Goal: Information Seeking & Learning: Find specific page/section

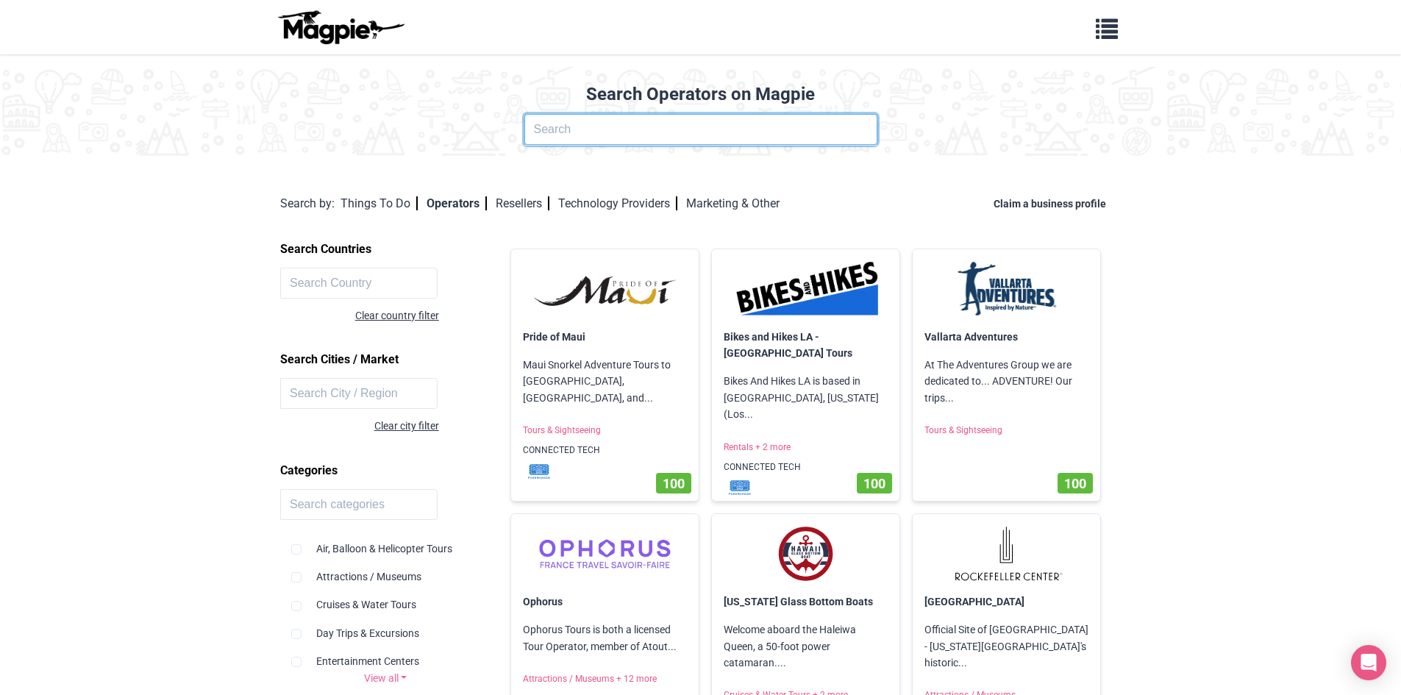
click at [711, 127] on input "text" at bounding box center [700, 129] width 353 height 31
type input "valencia travel"
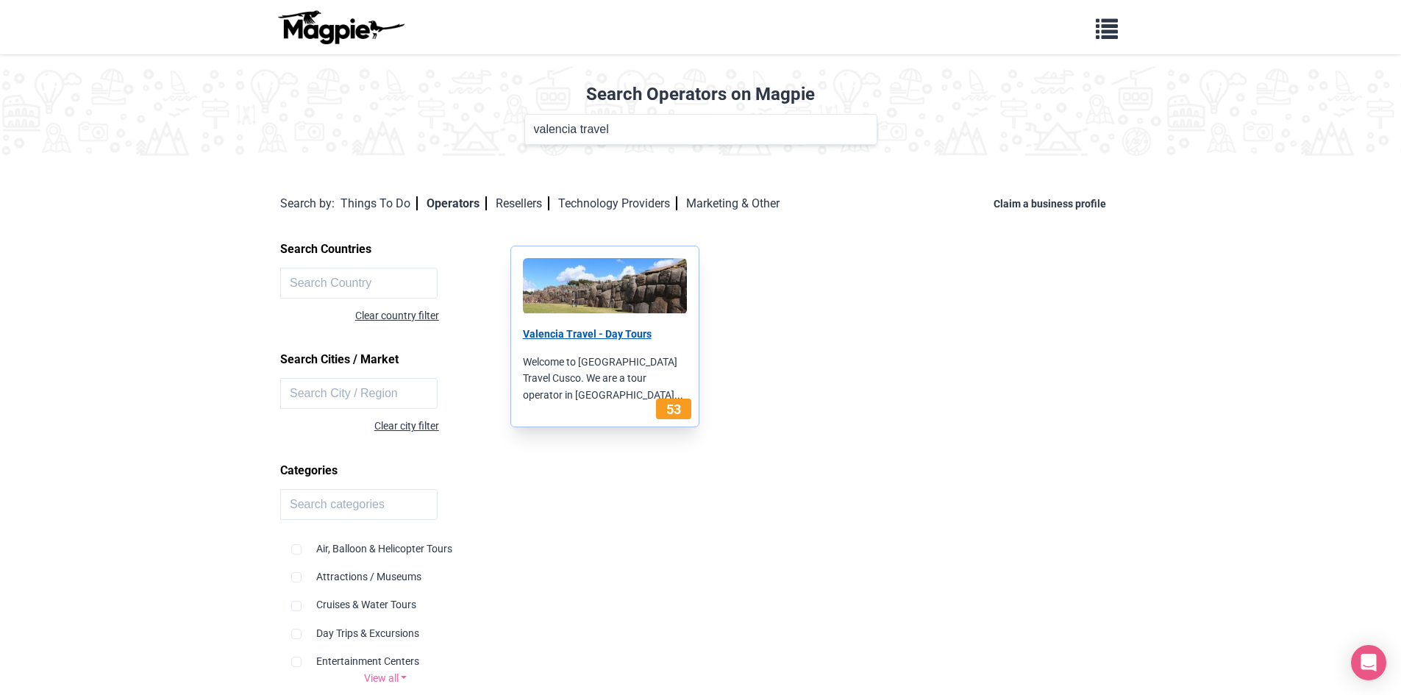
click at [622, 339] on link "Valencia Travel - Day Tours" at bounding box center [587, 334] width 129 height 12
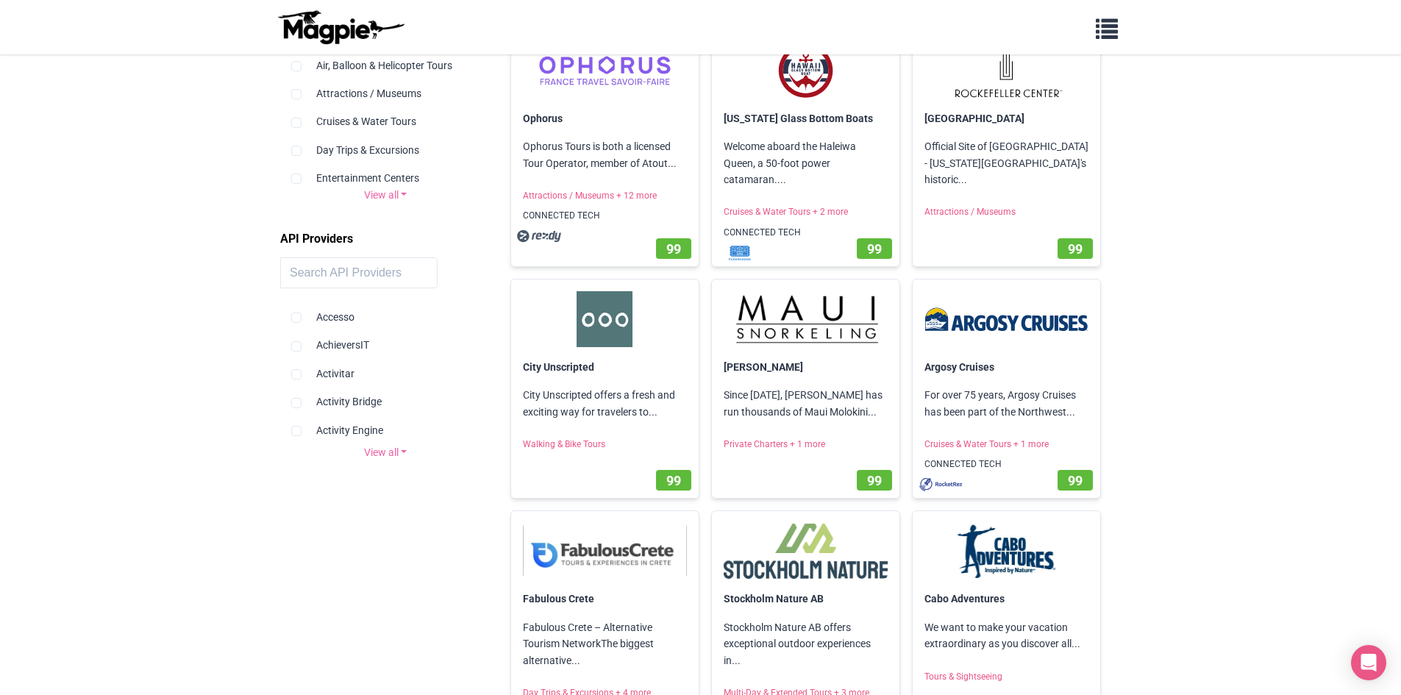
scroll to position [42, 0]
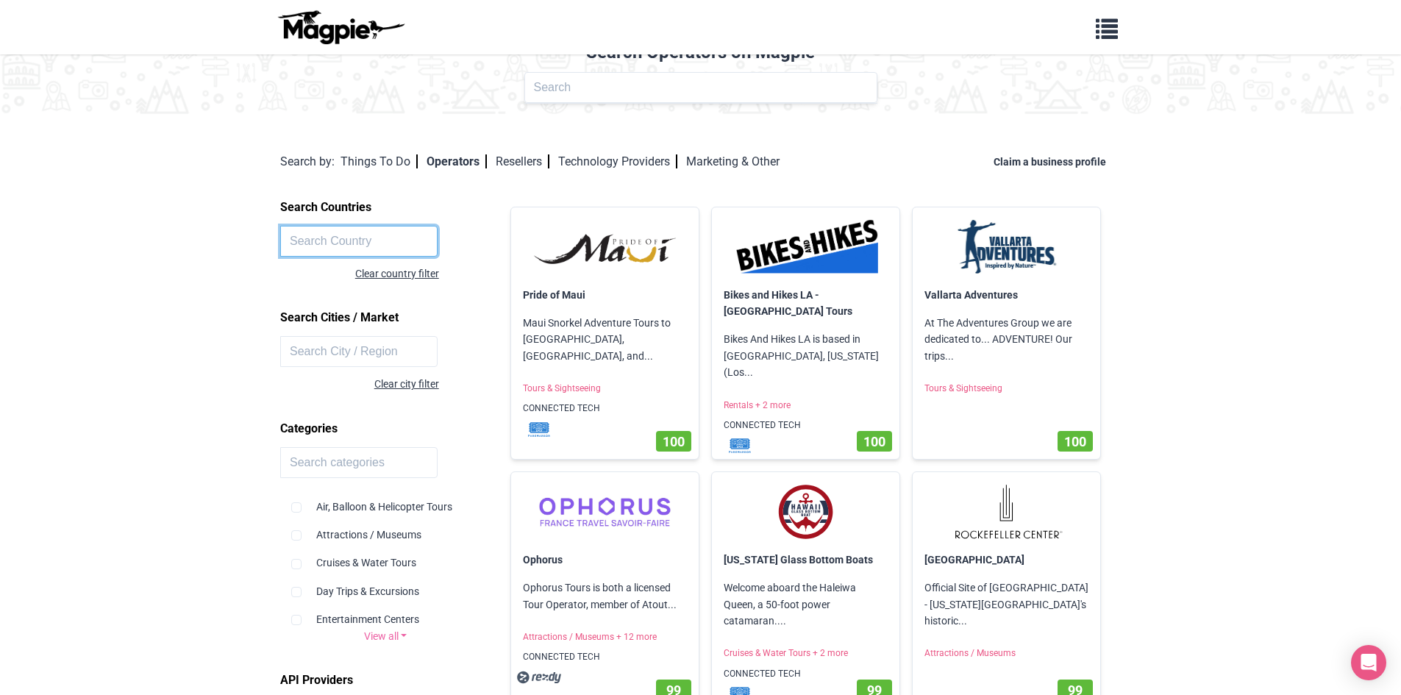
click at [392, 235] on input "text" at bounding box center [358, 241] width 157 height 31
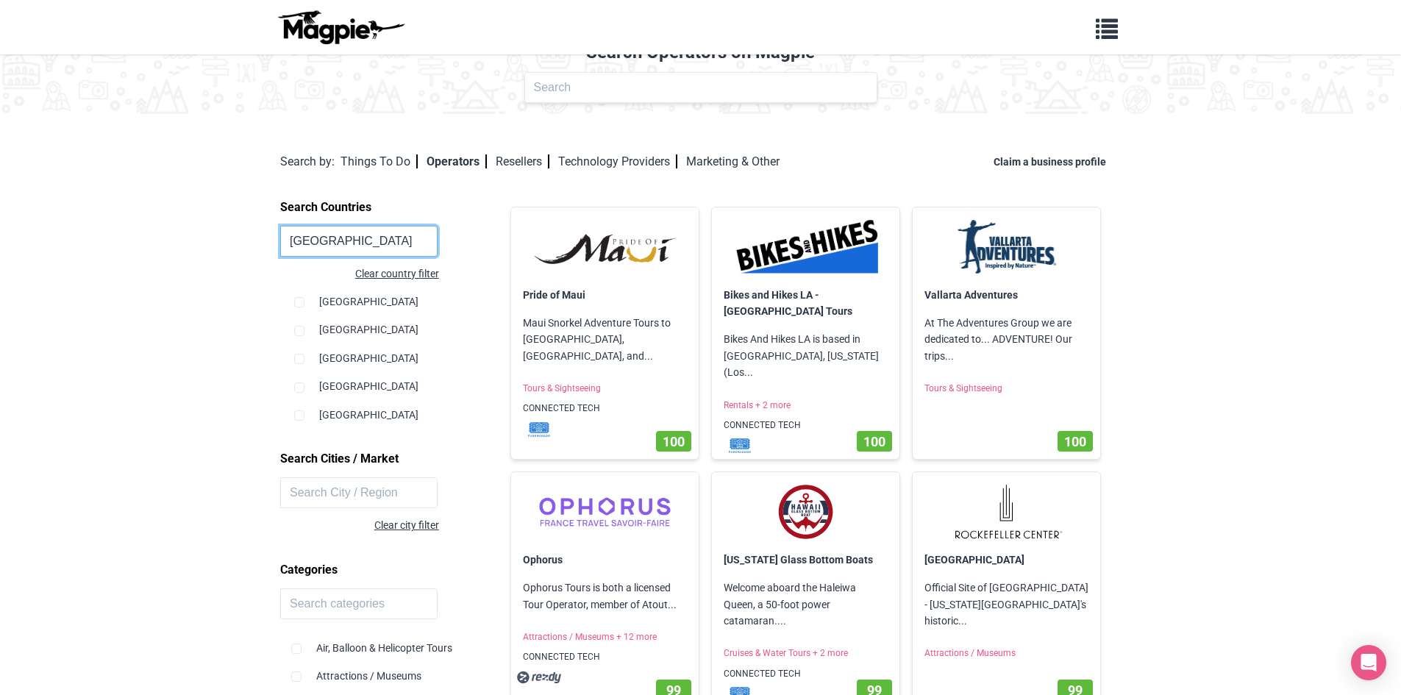
type input "peru"
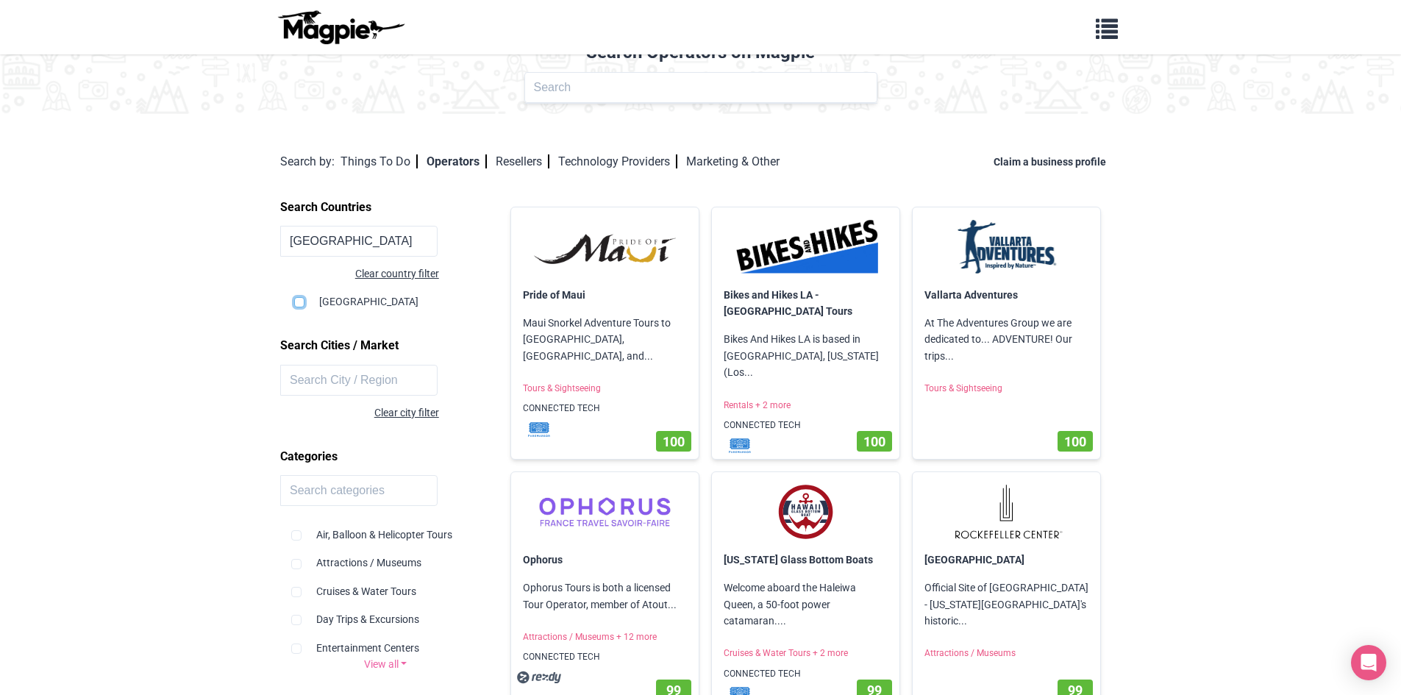
click at [300, 304] on input "checkbox" at bounding box center [299, 302] width 10 height 10
checkbox input "true"
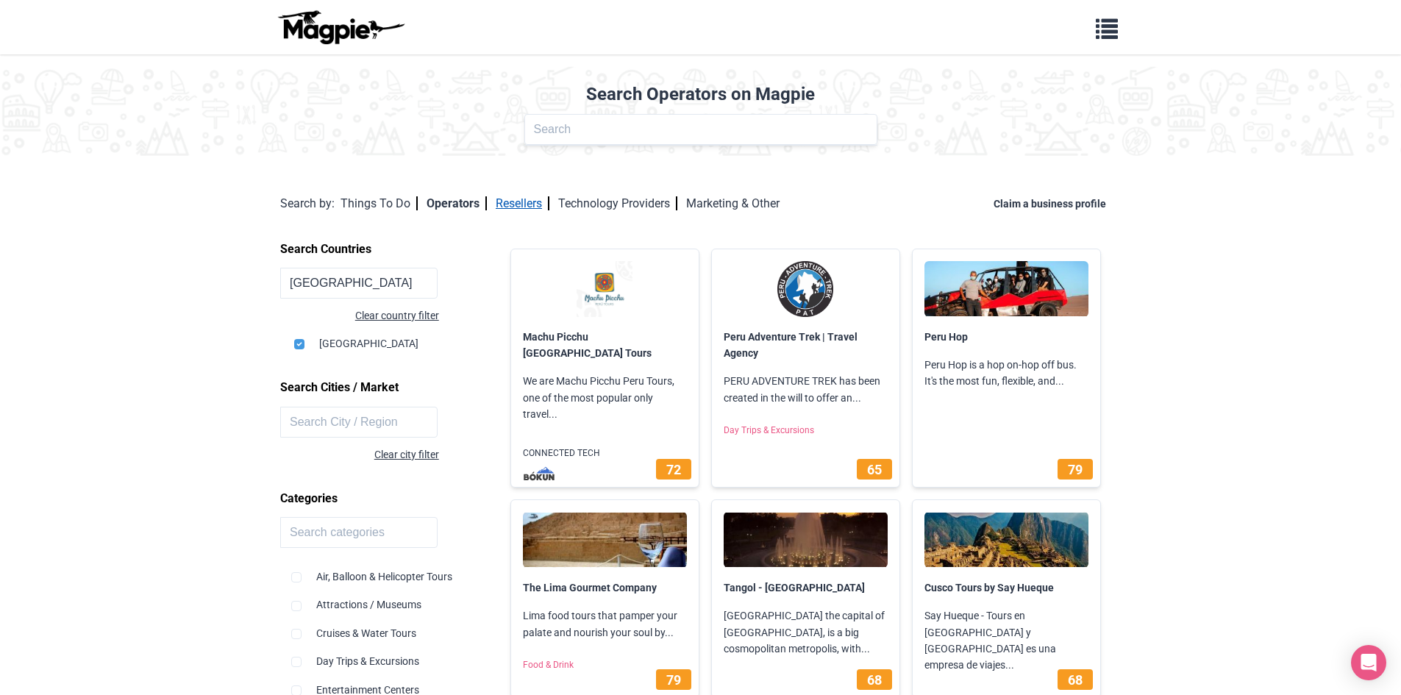
click at [548, 204] on link "Resellers" at bounding box center [523, 203] width 54 height 14
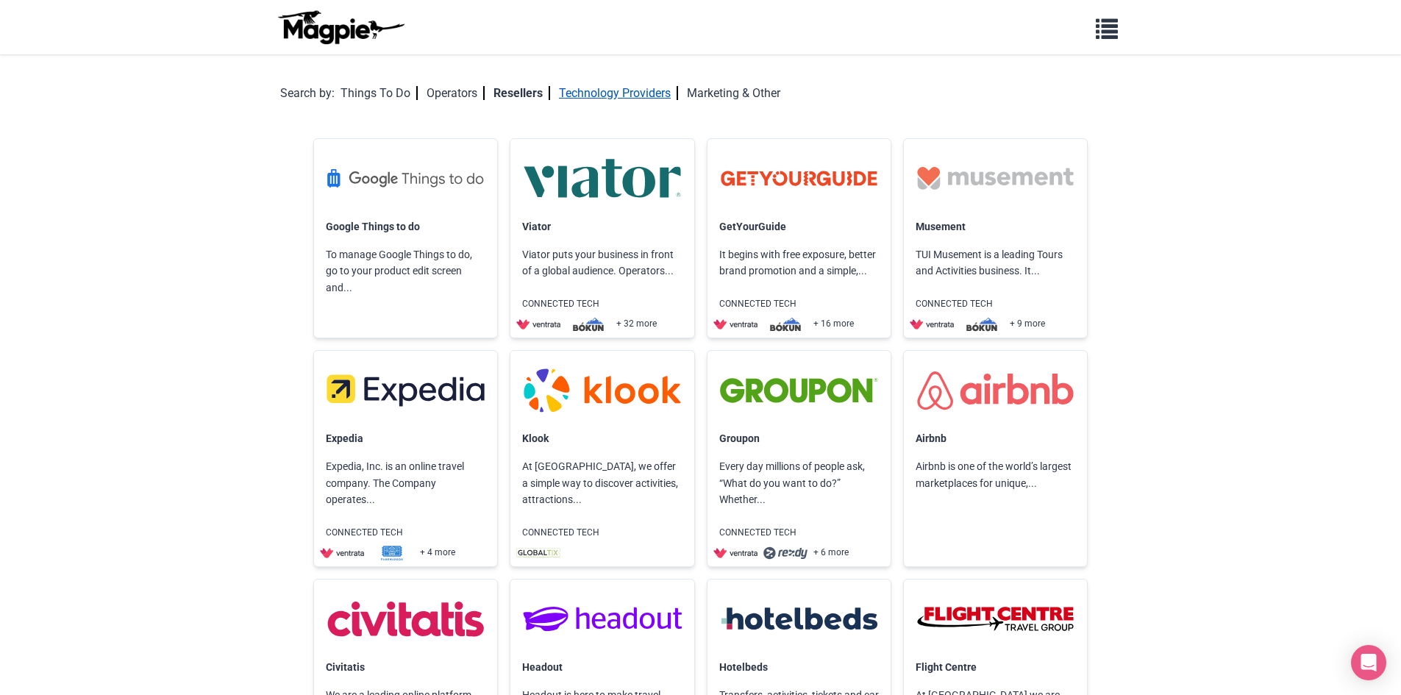
click at [662, 98] on link "Technology Providers" at bounding box center [618, 93] width 119 height 14
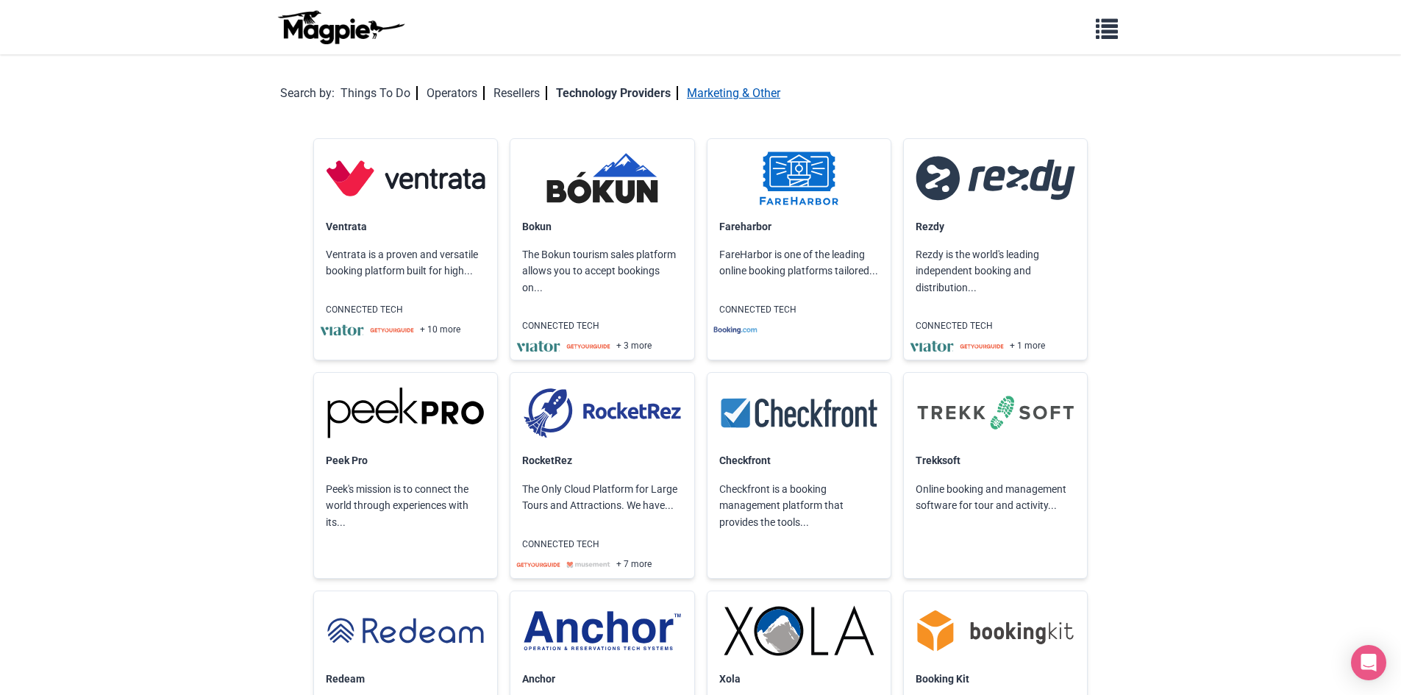
click at [773, 96] on link "Marketing & Other" at bounding box center [733, 93] width 93 height 14
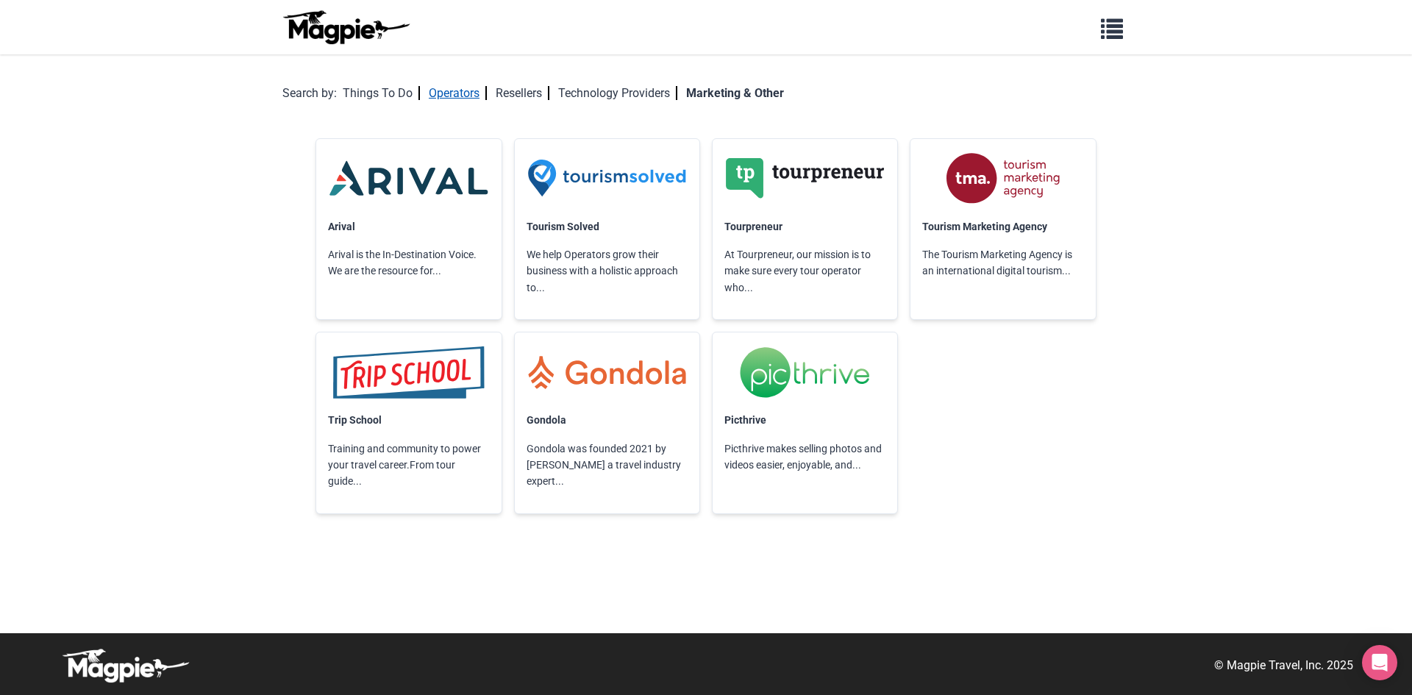
click at [469, 94] on link "Operators" at bounding box center [458, 93] width 58 height 14
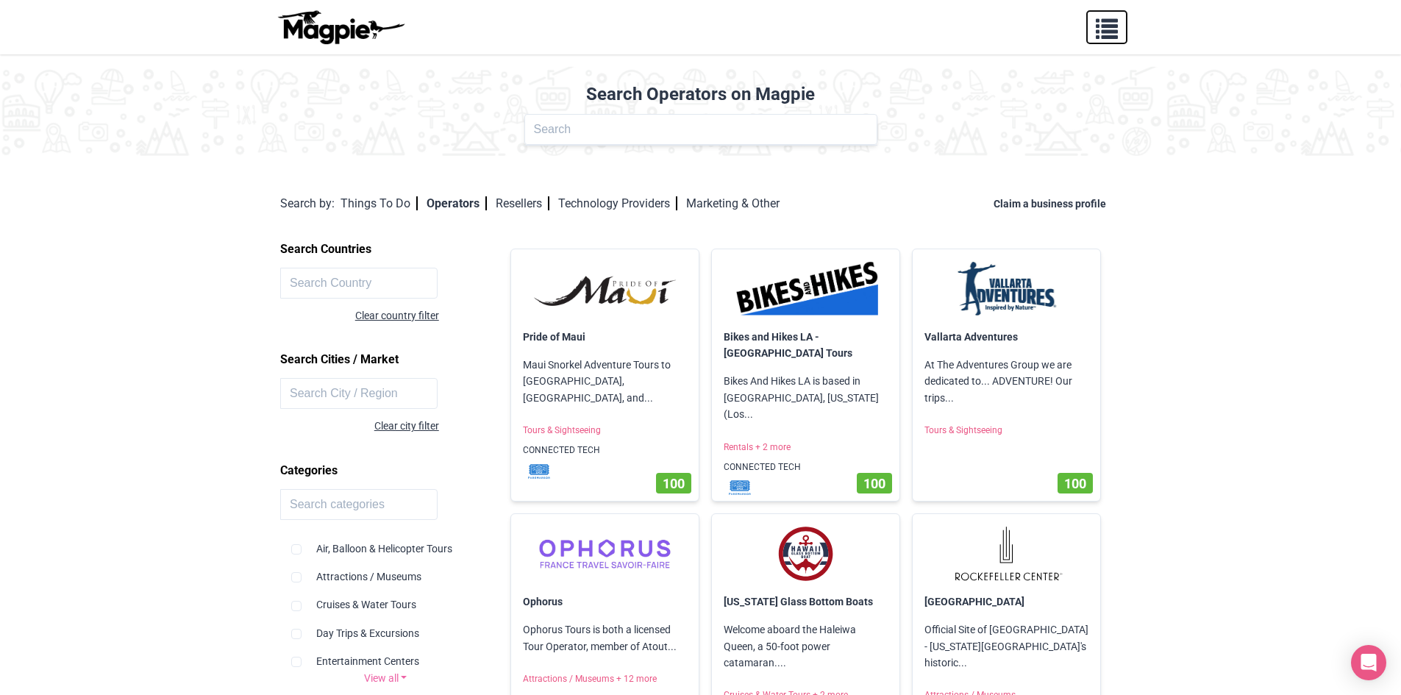
click at [1112, 29] on span "button" at bounding box center [1107, 26] width 22 height 22
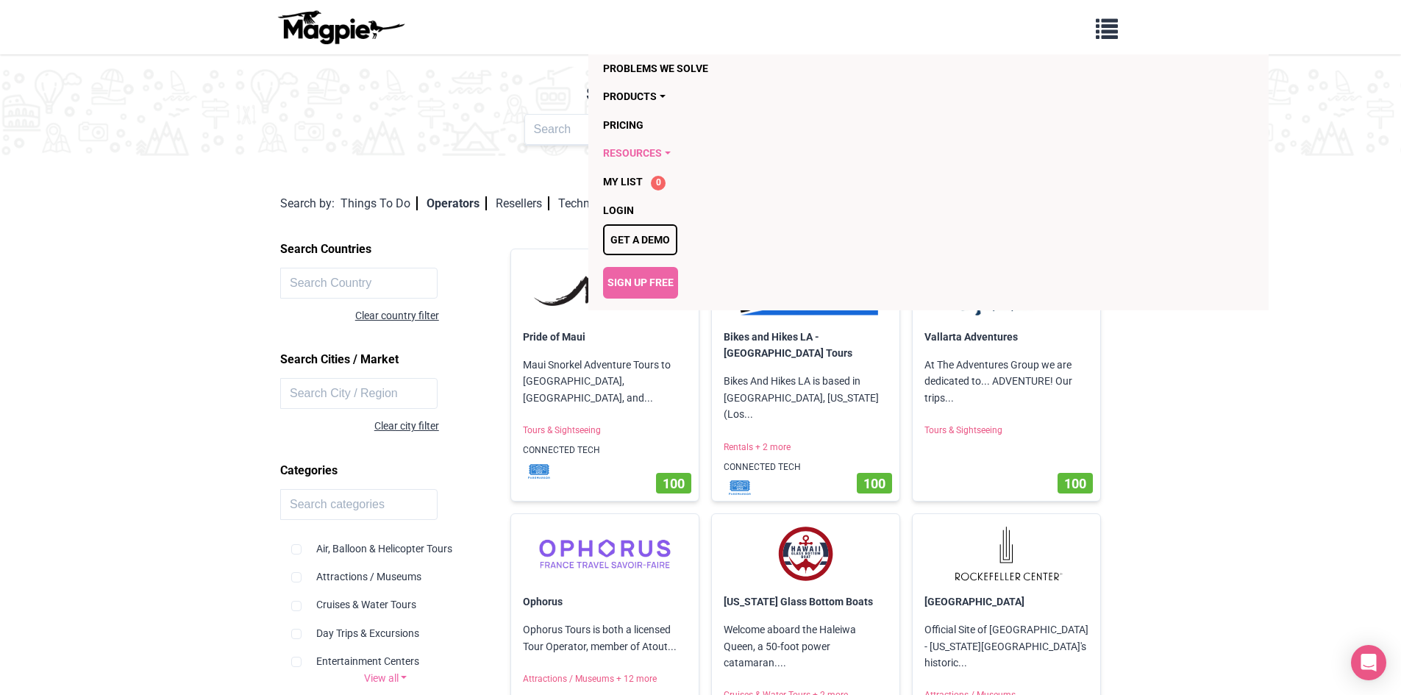
click at [669, 155] on link "Resources" at bounding box center [844, 153] width 482 height 28
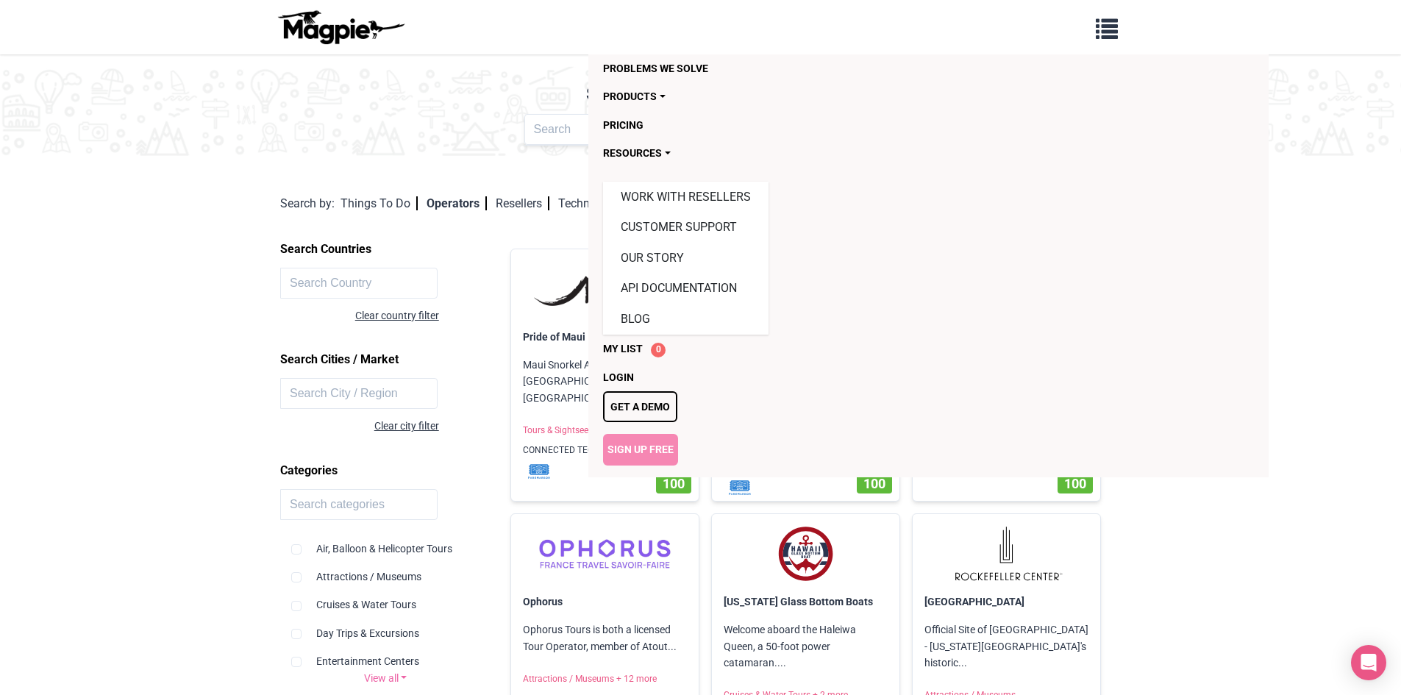
click at [651, 449] on link "Sign Up Free" at bounding box center [640, 449] width 75 height 31
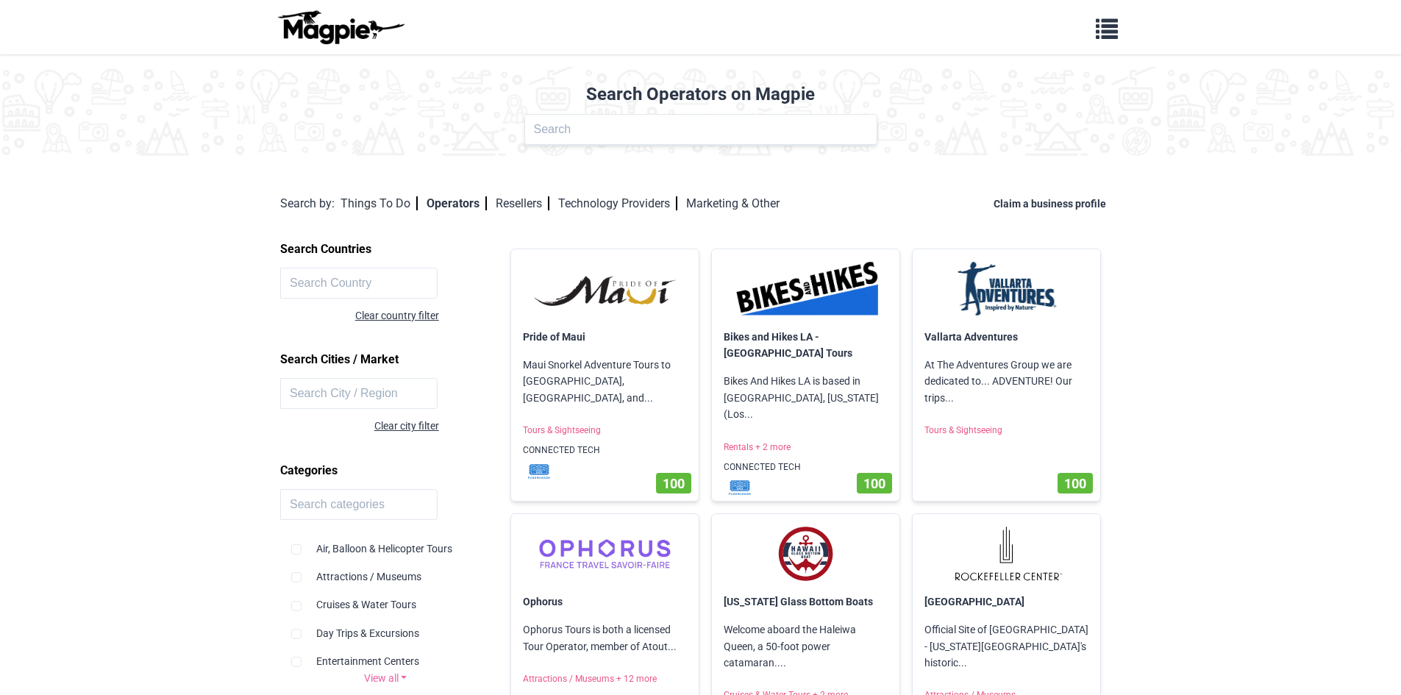
click at [606, 134] on input "text" at bounding box center [700, 129] width 353 height 31
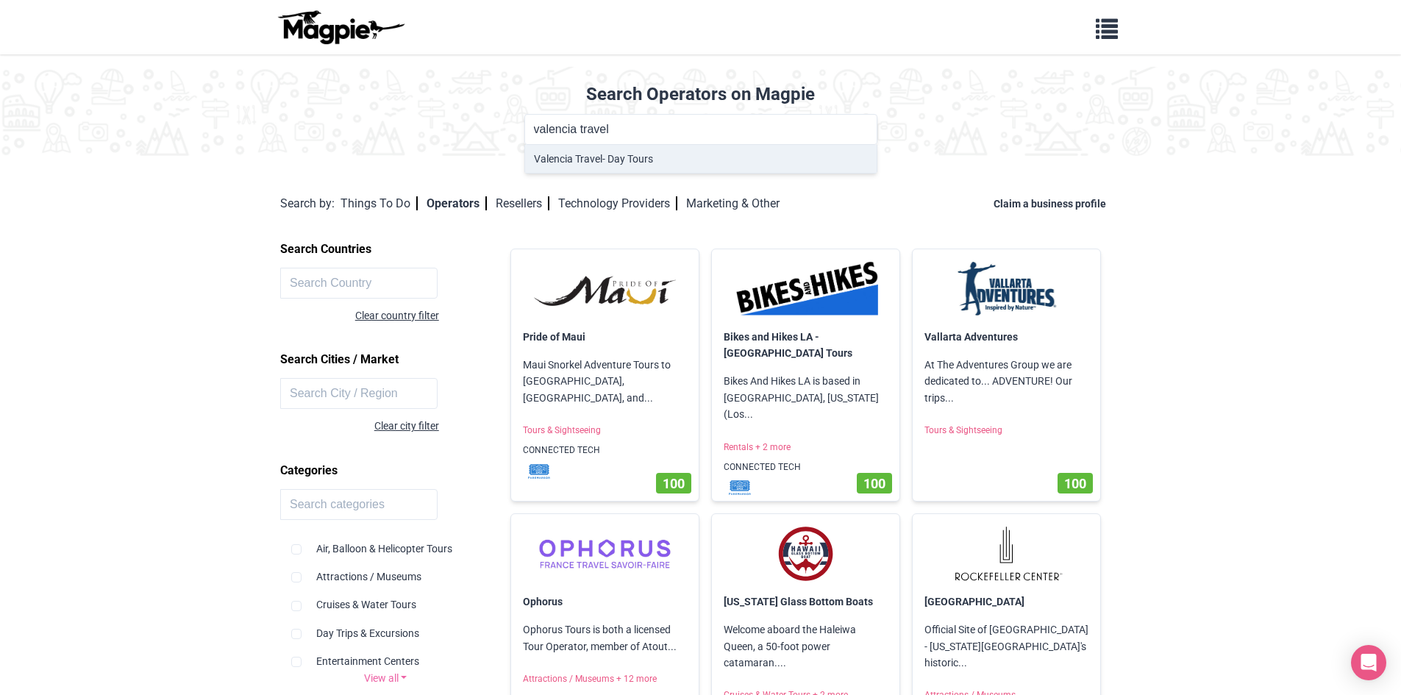
type input "Valencia Travel - Day Tours"
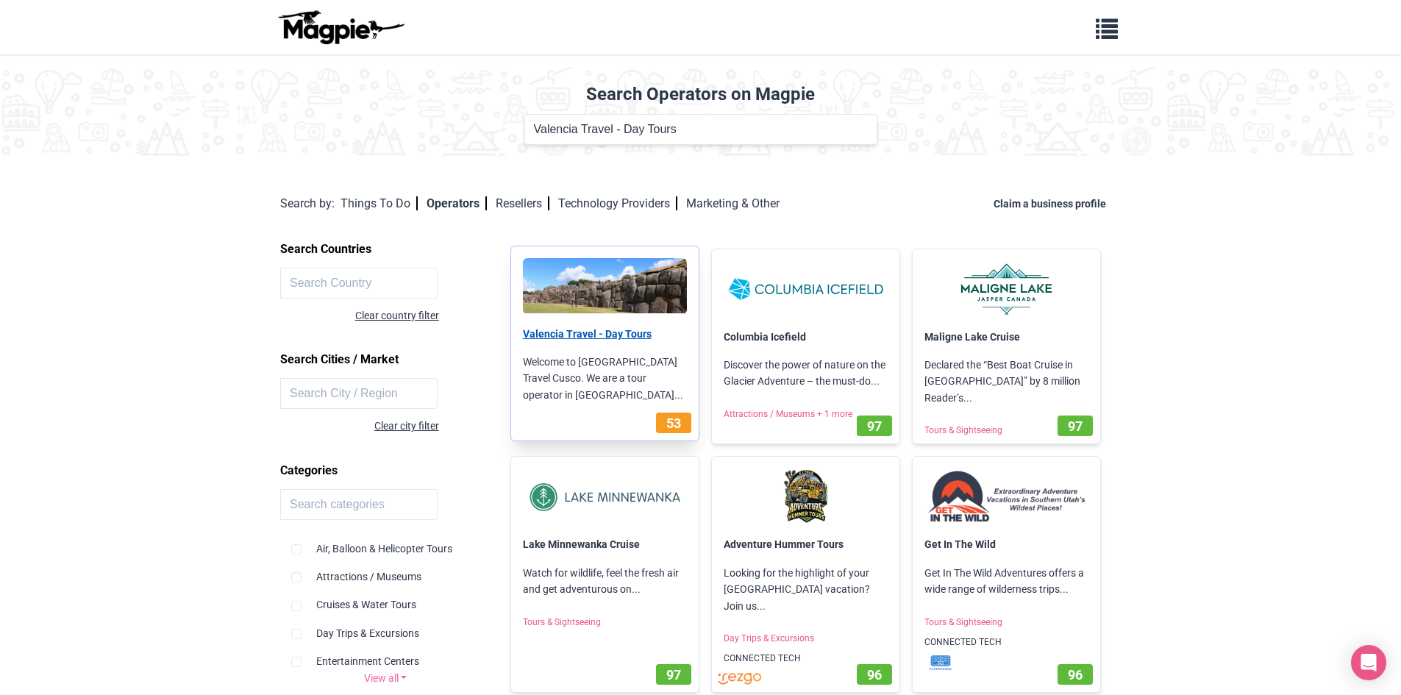
click at [570, 332] on link "Valencia Travel - Day Tours" at bounding box center [587, 334] width 129 height 12
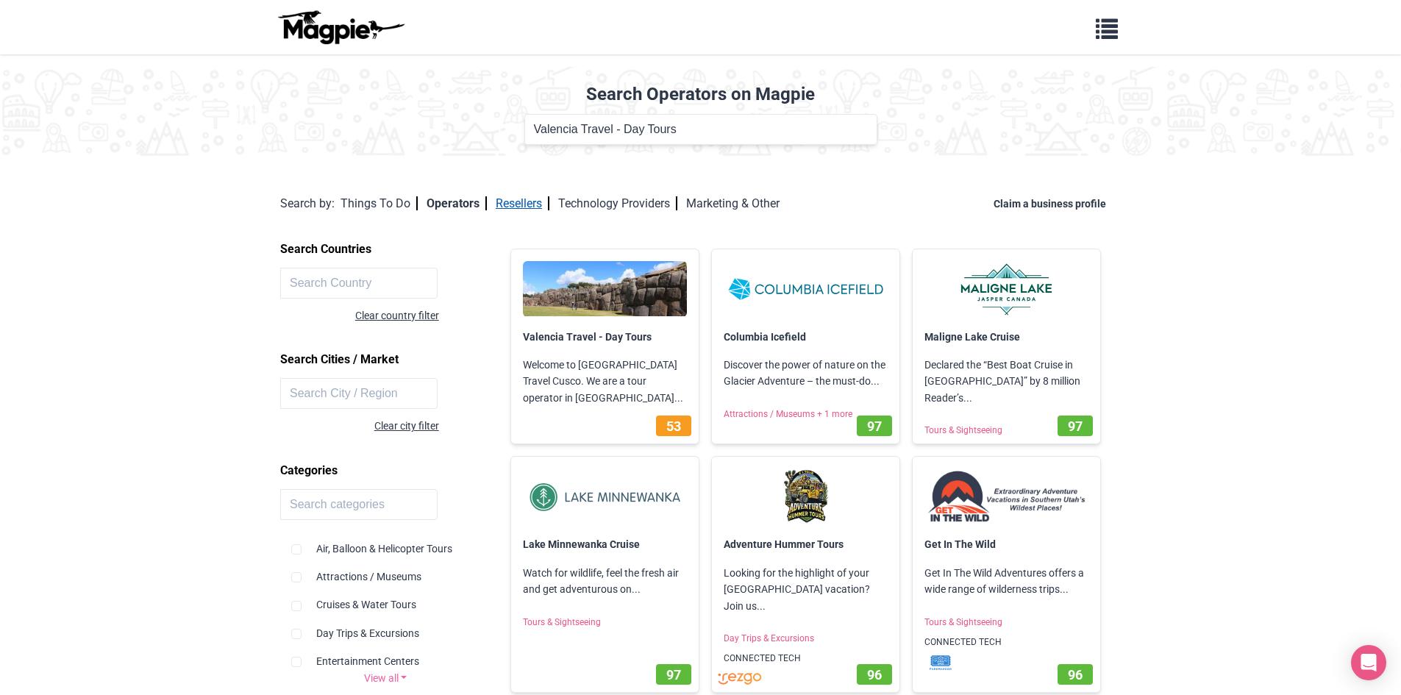
click at [528, 204] on link "Resellers" at bounding box center [523, 203] width 54 height 14
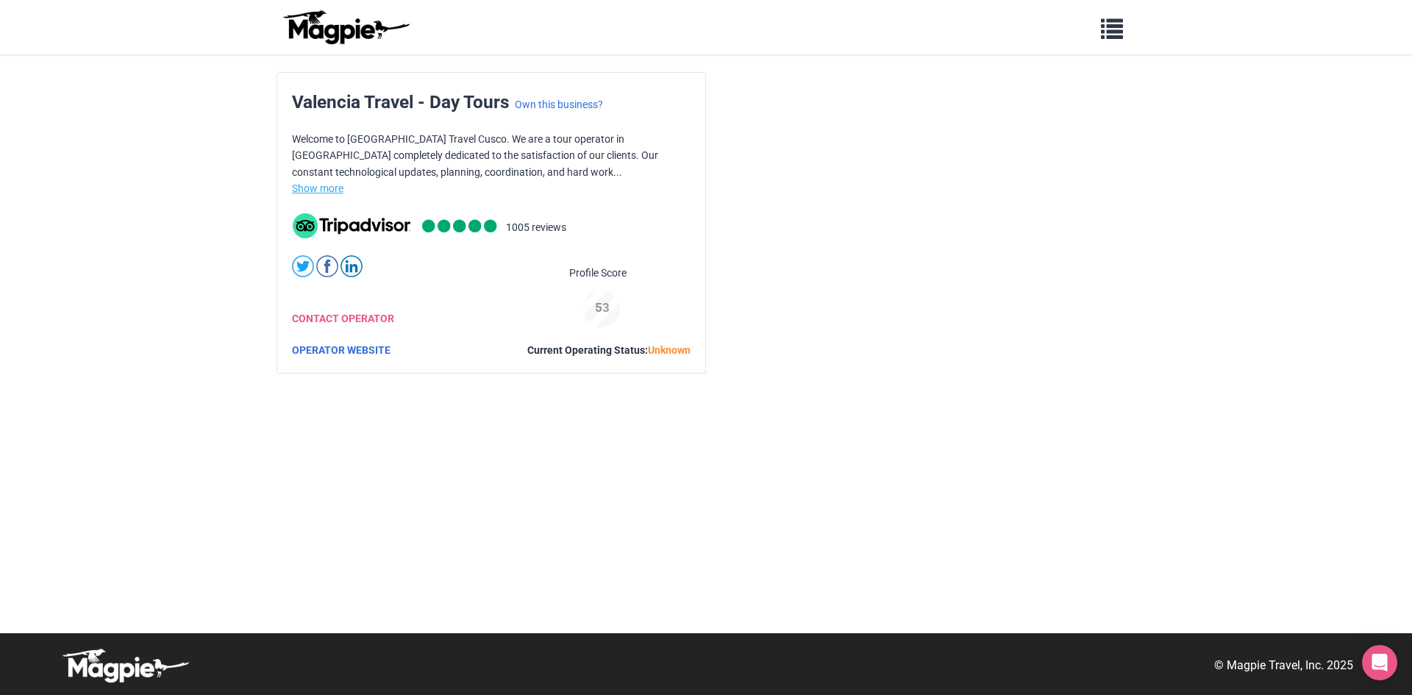
click at [329, 187] on link "Show more" at bounding box center [317, 188] width 51 height 12
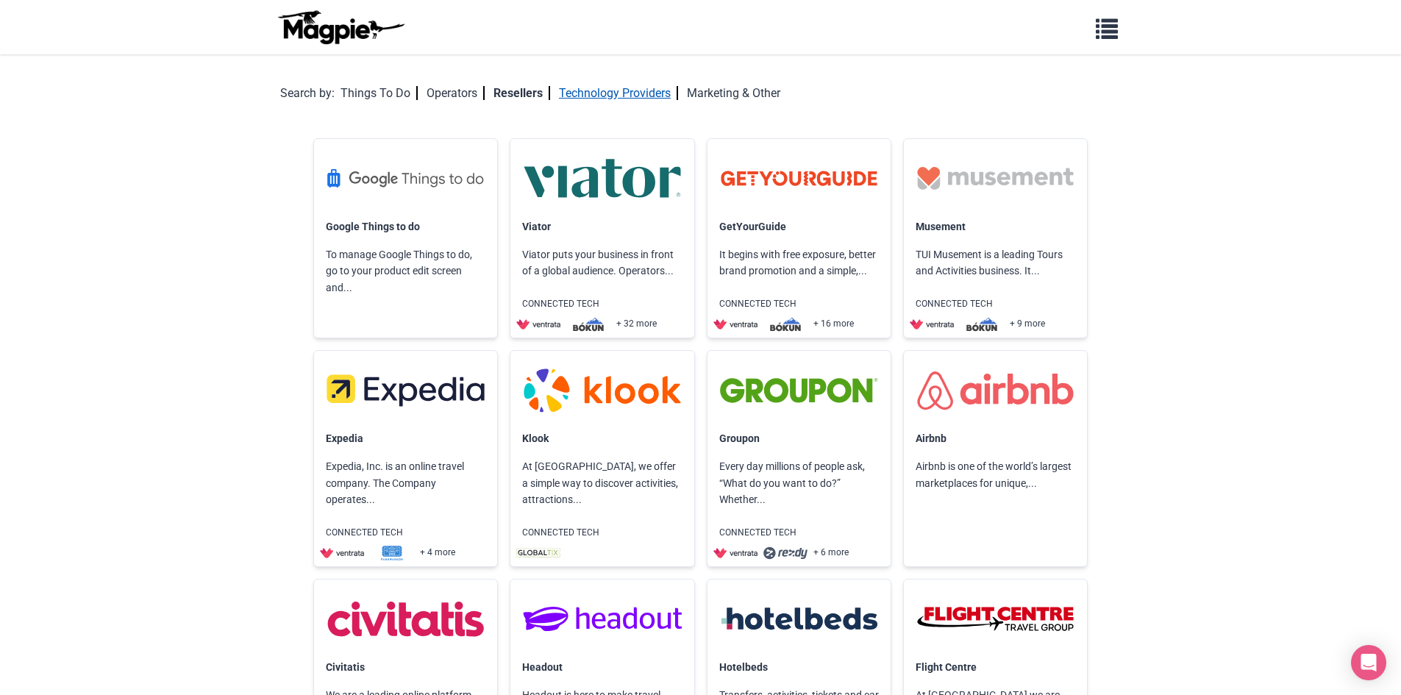
click at [623, 94] on link "Technology Providers" at bounding box center [618, 93] width 119 height 14
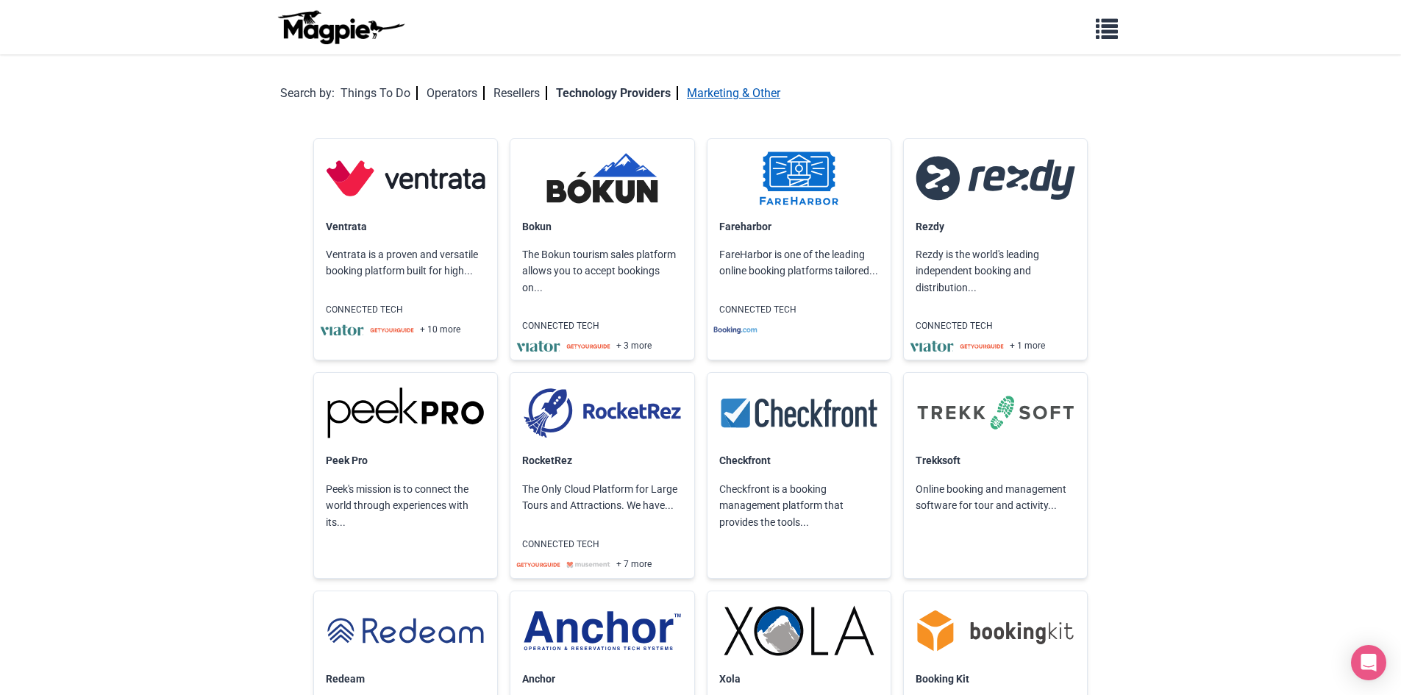
click at [732, 94] on link "Marketing & Other" at bounding box center [733, 93] width 93 height 14
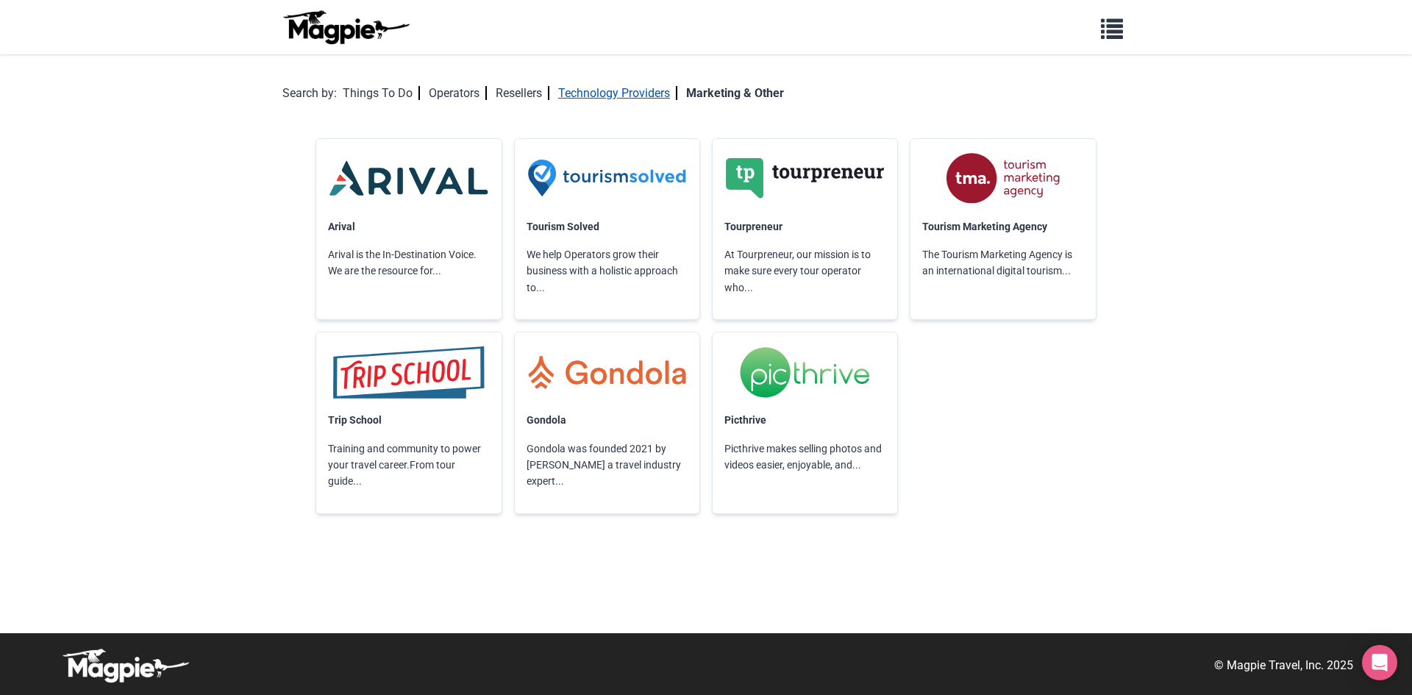
click at [622, 93] on link "Technology Providers" at bounding box center [617, 93] width 119 height 14
